Goal: Task Accomplishment & Management: Use online tool/utility

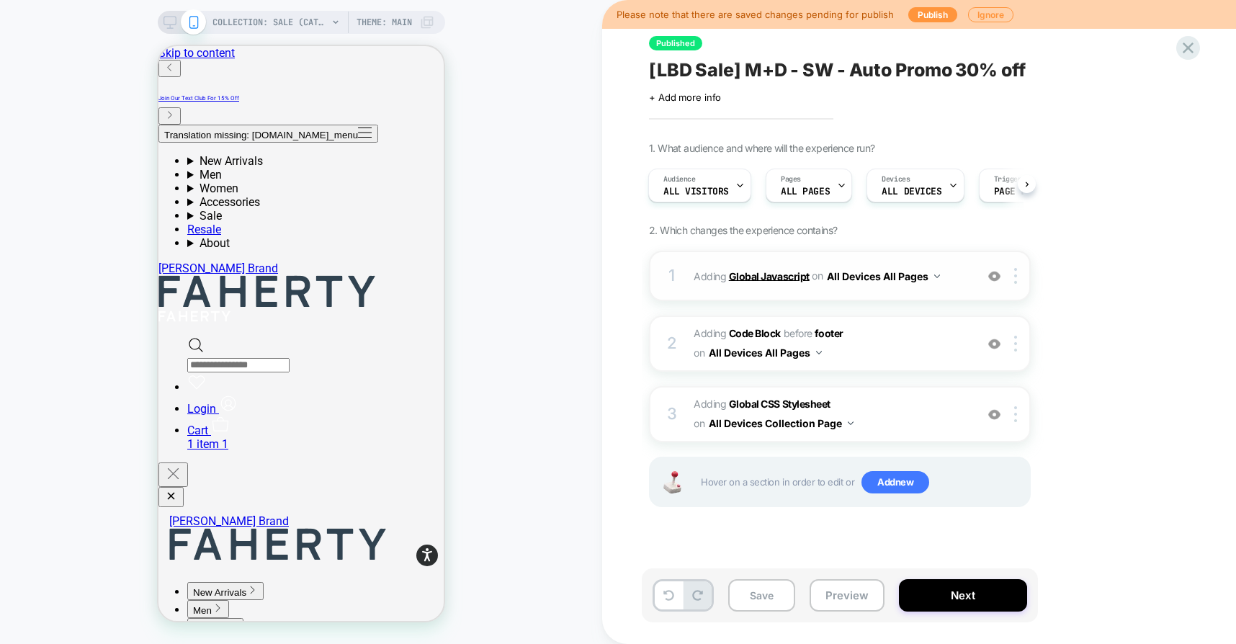
click at [778, 278] on b "Global Javascript" at bounding box center [769, 275] width 81 height 12
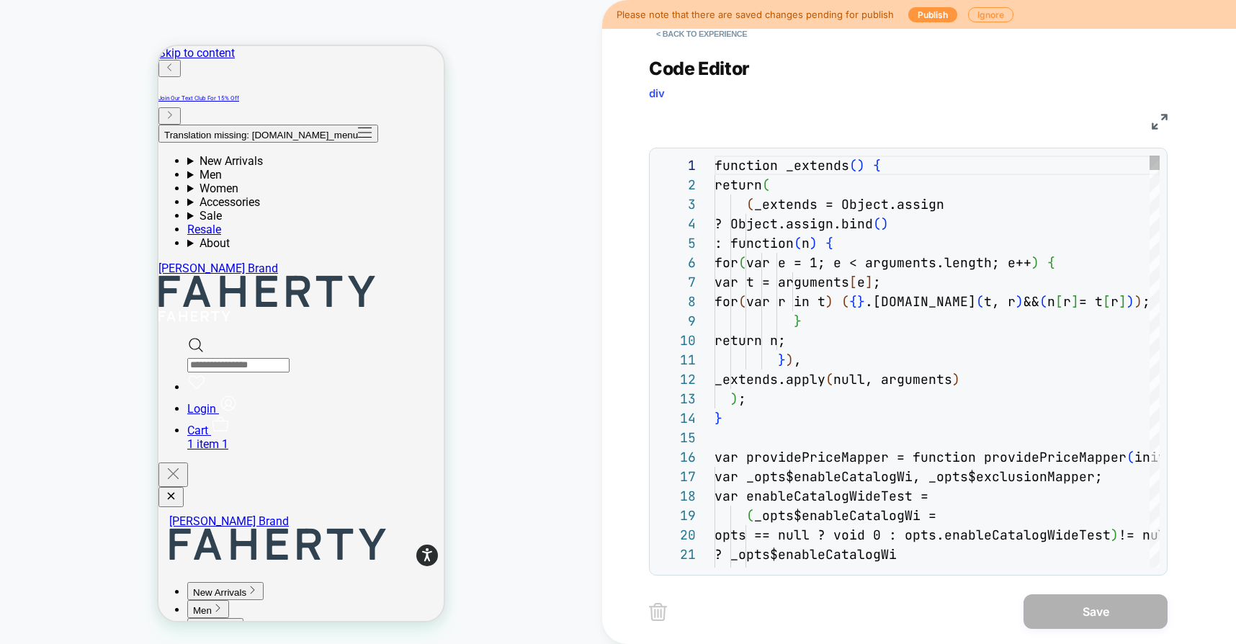
scroll to position [194, 0]
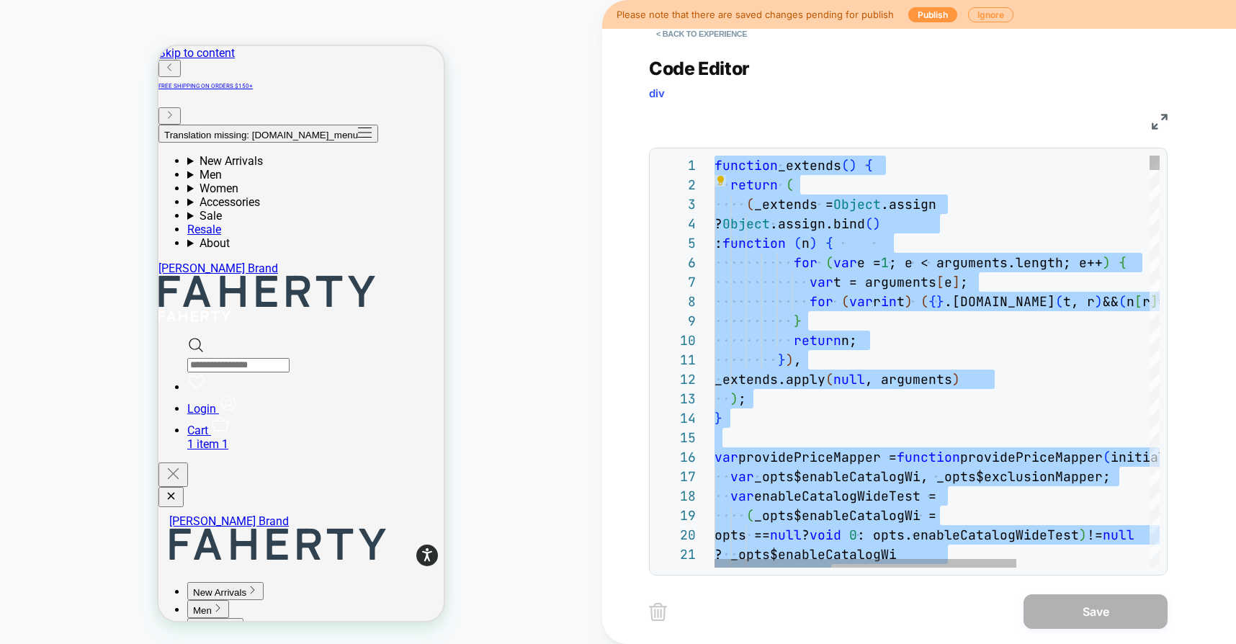
type textarea "**********"
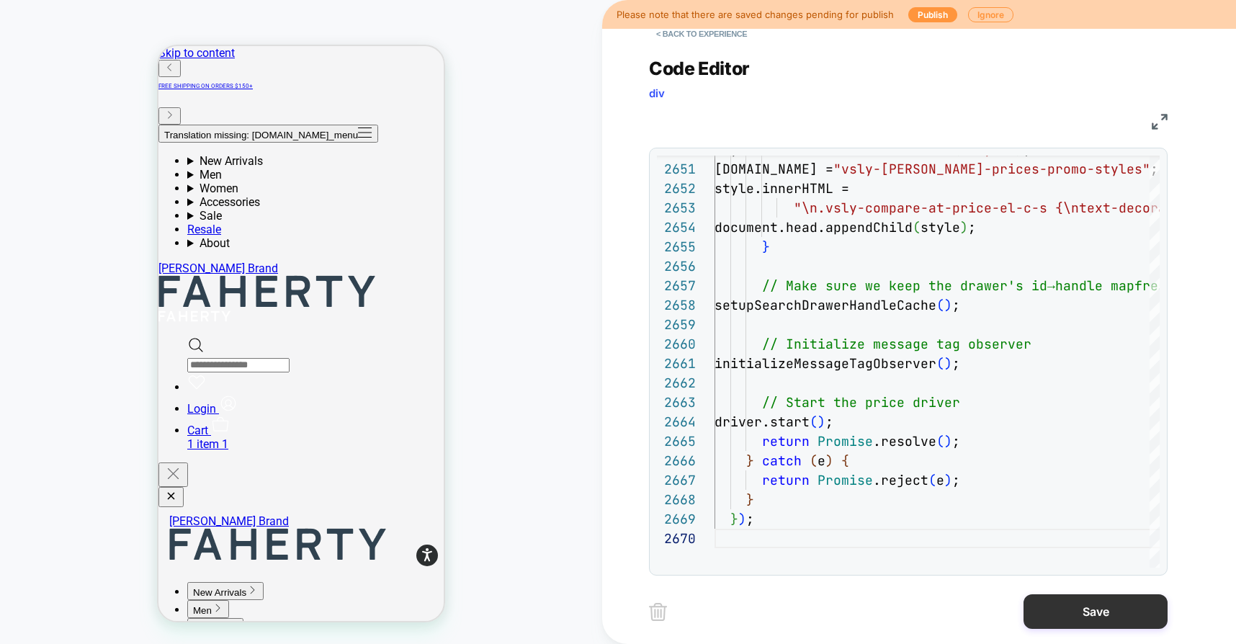
click at [1047, 609] on button "Save" at bounding box center [1096, 611] width 144 height 35
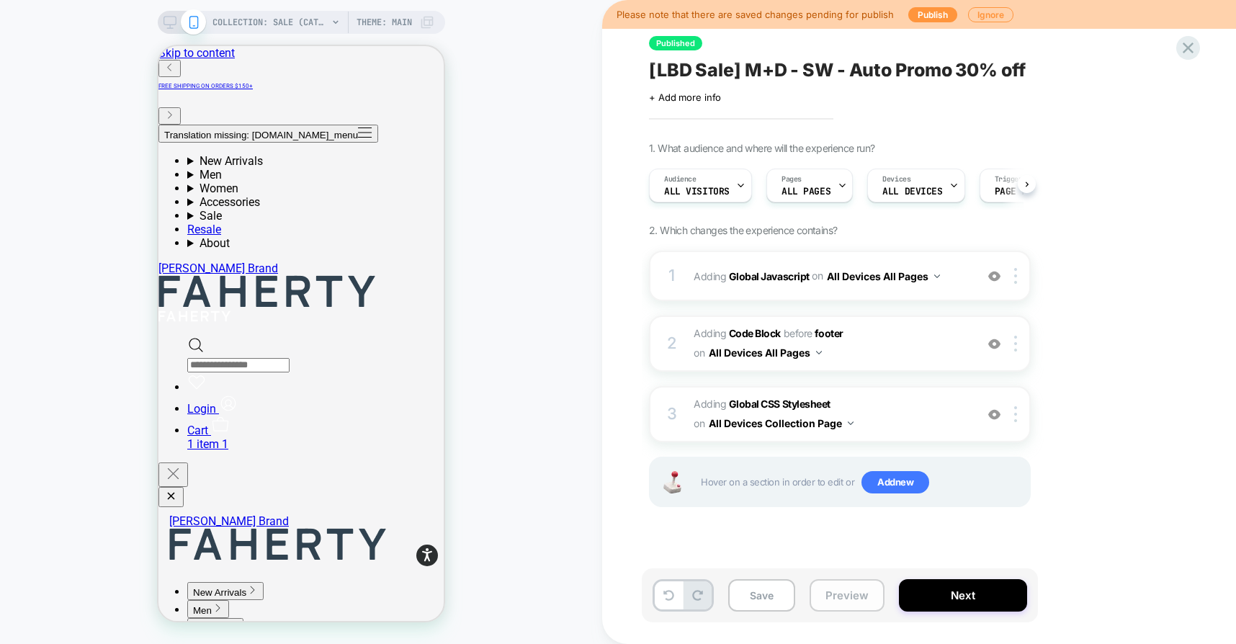
scroll to position [0, 1]
click at [826, 604] on button "Preview" at bounding box center [847, 595] width 75 height 32
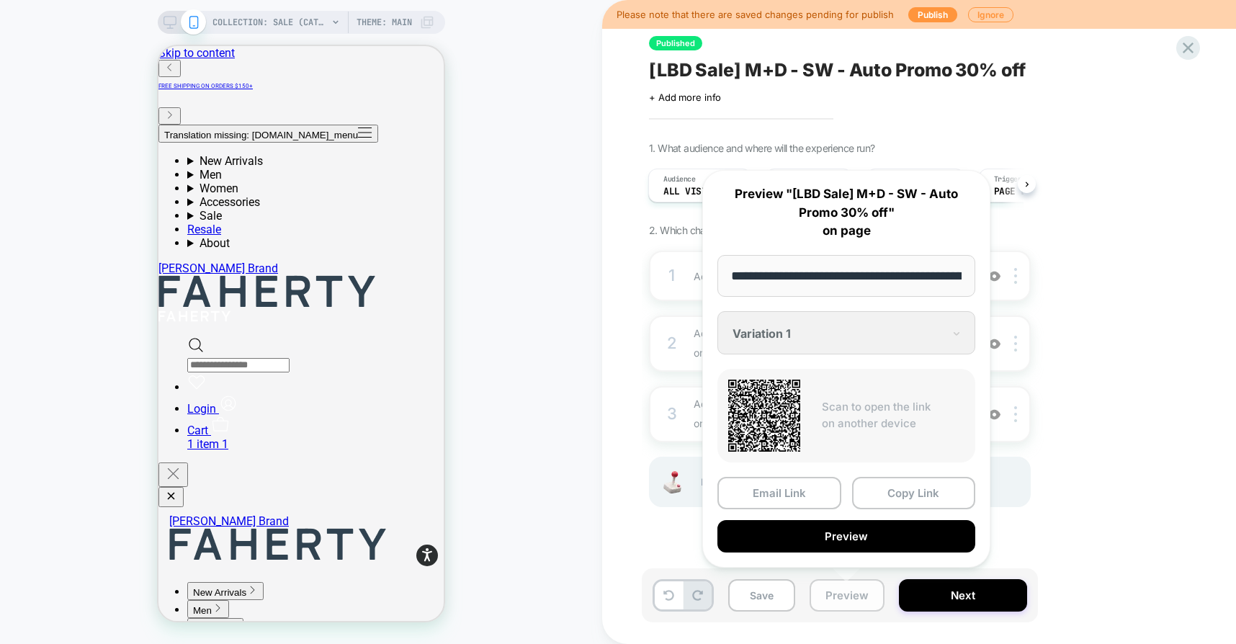
scroll to position [0, 120]
click at [810, 538] on button "Preview" at bounding box center [846, 537] width 258 height 32
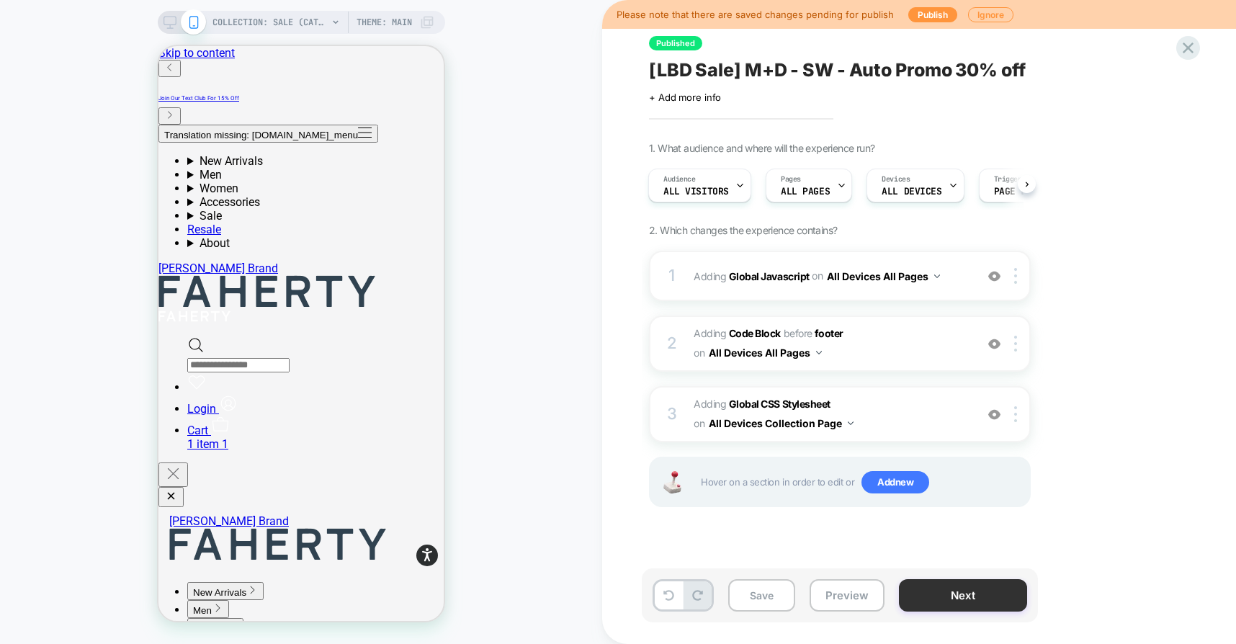
click at [953, 591] on button "Next" at bounding box center [963, 595] width 128 height 32
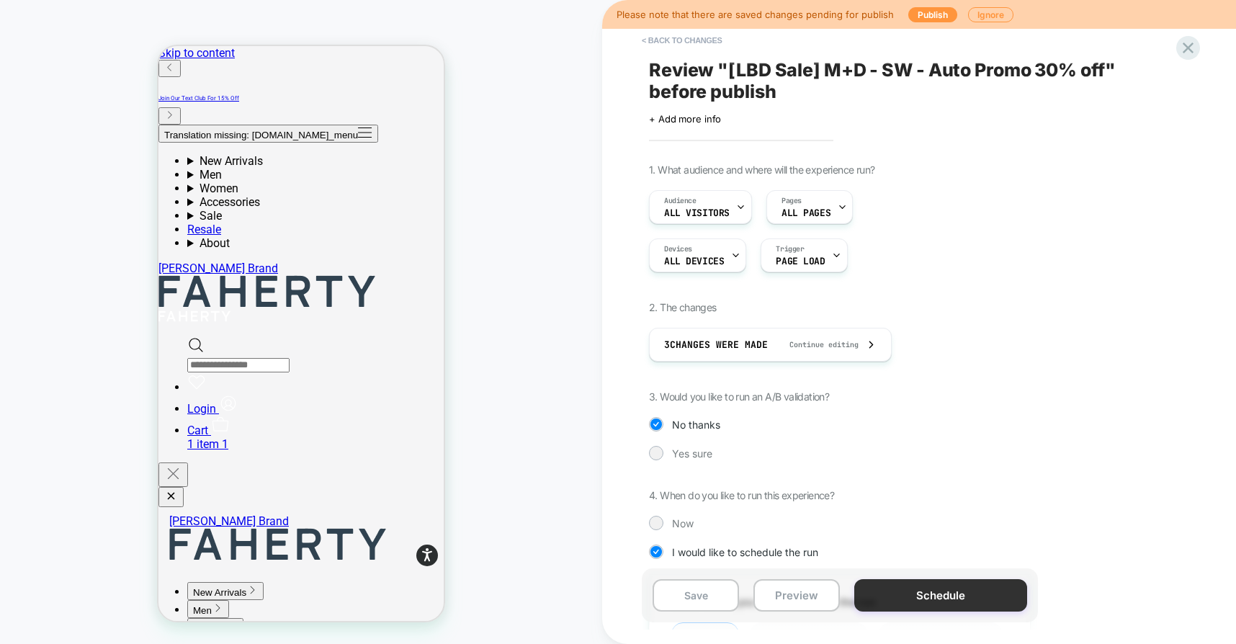
click at [901, 596] on button "Schedule" at bounding box center [940, 595] width 173 height 32
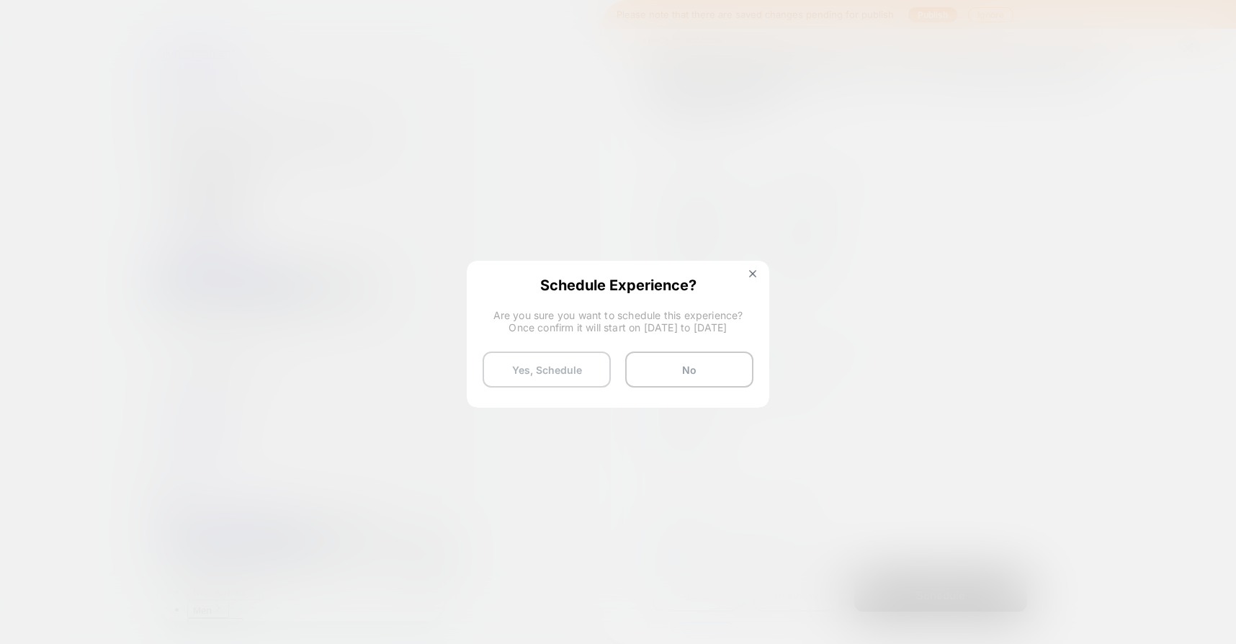
click at [522, 370] on button "Yes, Schedule" at bounding box center [547, 369] width 128 height 36
